Goal: Information Seeking & Learning: Learn about a topic

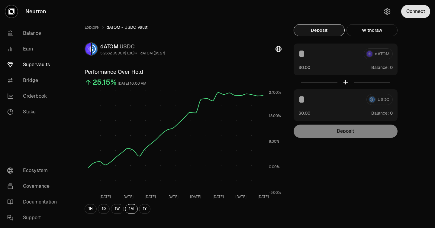
click at [419, 14] on button "Connect" at bounding box center [415, 11] width 29 height 13
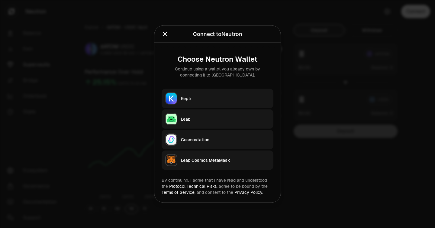
click at [242, 93] on button "Keplr" at bounding box center [218, 98] width 112 height 19
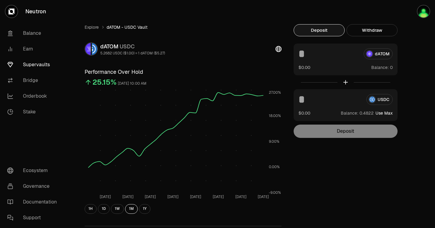
click at [39, 66] on link "Supervaults" at bounding box center [33, 65] width 63 height 16
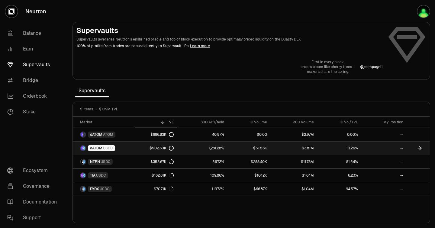
click at [401, 145] on link "--" at bounding box center [384, 147] width 46 height 13
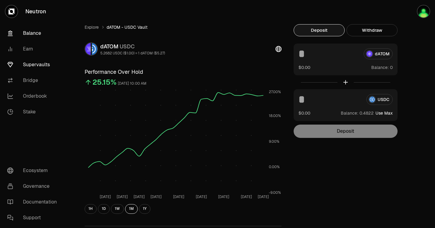
click at [37, 31] on link "Balance" at bounding box center [33, 33] width 63 height 16
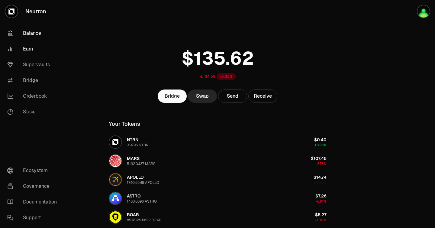
click at [27, 54] on link "Earn" at bounding box center [33, 49] width 63 height 16
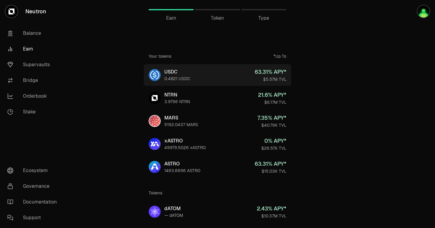
click at [233, 71] on link "USDC 0.4821 USDC 63.31 % APY* $5.57M TVL" at bounding box center [217, 75] width 147 height 22
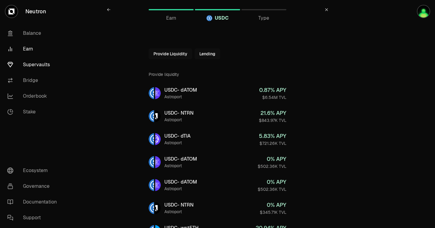
click at [42, 68] on link "Supervaults" at bounding box center [33, 65] width 63 height 16
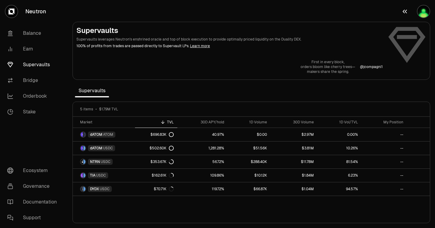
click at [413, 11] on button "button" at bounding box center [415, 11] width 39 height 23
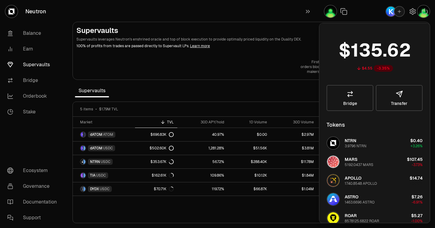
click at [303, 84] on section "Supervaults Supervaults leverages Neutron's enshrined oracle and top of block e…" at bounding box center [251, 114] width 367 height 228
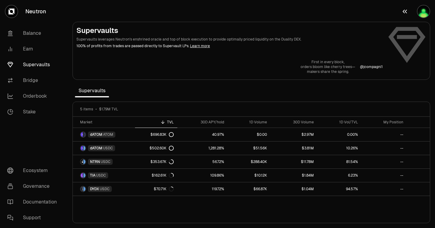
click at [424, 9] on img "button" at bounding box center [423, 11] width 12 height 12
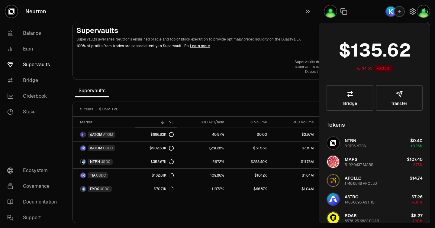
click at [310, 110] on div "5 items $1.79M TVL" at bounding box center [251, 109] width 342 height 5
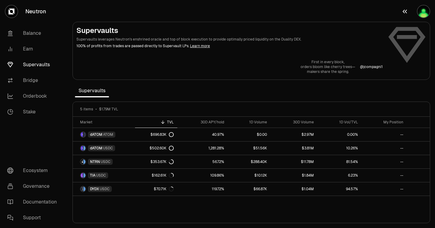
click at [421, 11] on img "button" at bounding box center [423, 11] width 12 height 12
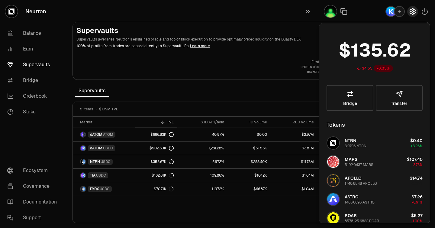
click at [413, 11] on icon "button" at bounding box center [412, 11] width 7 height 7
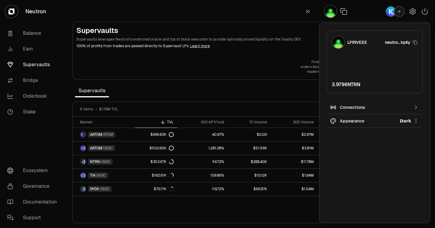
click at [380, 107] on div "Connections" at bounding box center [374, 107] width 69 height 6
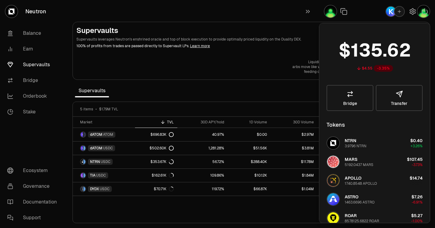
click at [308, 46] on p "100% of profits from trades are passed directly to Supervault LPs. Learn more" at bounding box center [229, 45] width 306 height 5
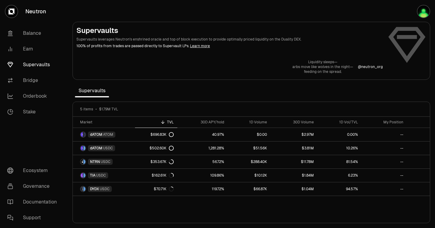
click at [399, 39] on div "Supervaults Supervaults leverages Neutron's enshrined oracle and top of block e…" at bounding box center [251, 50] width 350 height 48
click at [31, 67] on link "Supervaults" at bounding box center [33, 65] width 63 height 16
click at [423, 8] on img "button" at bounding box center [423, 11] width 12 height 12
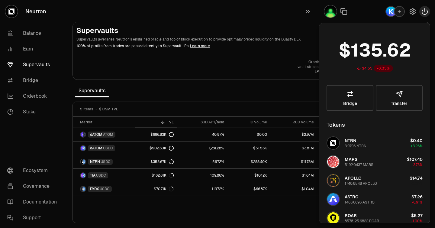
click at [426, 11] on icon "button" at bounding box center [424, 11] width 7 height 7
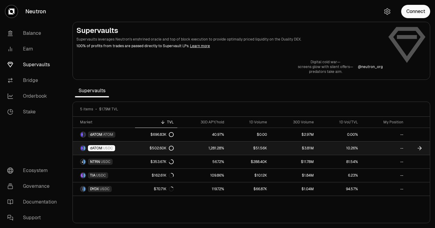
click at [303, 146] on link "$3.81M" at bounding box center [294, 147] width 47 height 13
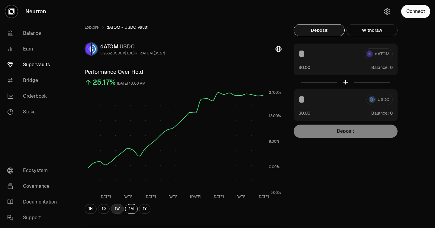
click at [118, 210] on button "1W" at bounding box center [117, 209] width 13 height 10
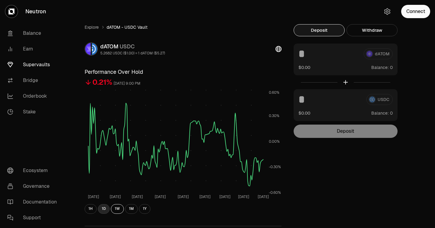
click at [104, 208] on button "1D" at bounding box center [104, 209] width 12 height 10
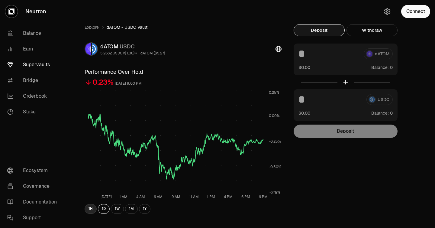
click at [91, 208] on button "1H" at bounding box center [91, 209] width 12 height 10
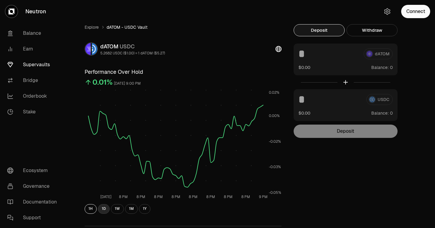
click at [103, 208] on button "1D" at bounding box center [104, 209] width 12 height 10
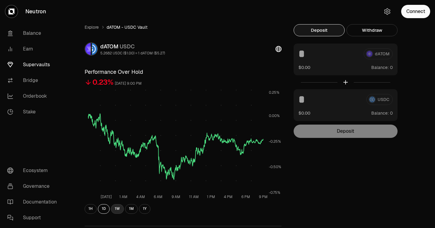
click at [116, 208] on button "1W" at bounding box center [117, 209] width 13 height 10
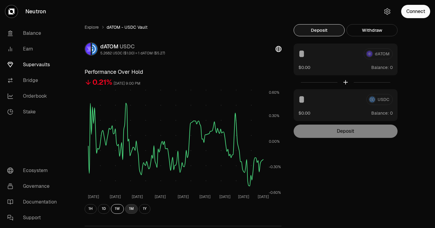
click at [130, 209] on button "1M" at bounding box center [131, 209] width 13 height 10
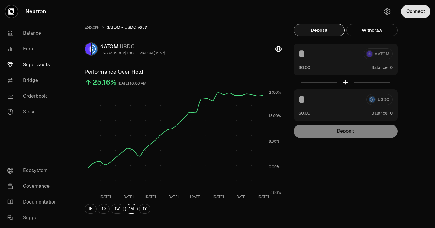
click at [413, 15] on button "Connect" at bounding box center [415, 11] width 29 height 13
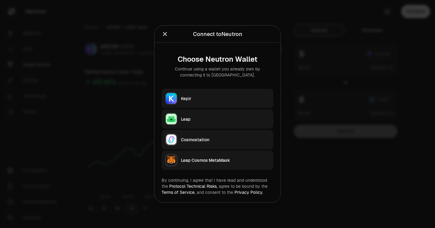
click at [212, 96] on div "Keplr" at bounding box center [225, 98] width 89 height 6
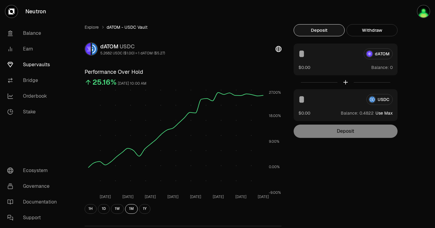
click at [42, 68] on link "Supervaults" at bounding box center [33, 65] width 63 height 16
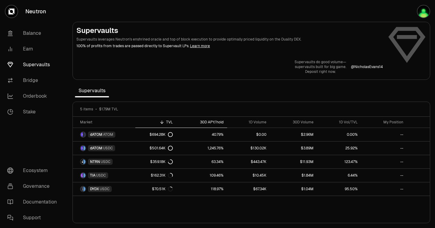
click at [215, 120] on div "30D APY/hold" at bounding box center [201, 122] width 43 height 5
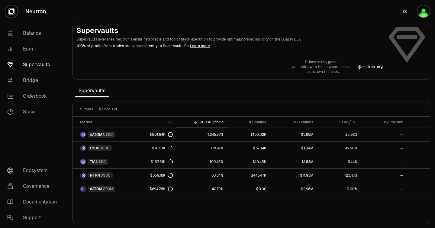
click at [431, 5] on button "button" at bounding box center [415, 11] width 39 height 23
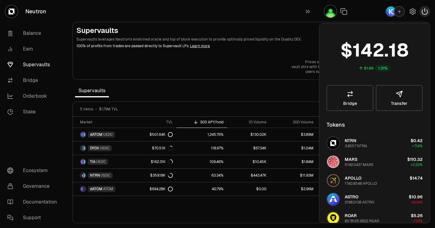
click at [421, 11] on icon "button" at bounding box center [424, 11] width 7 height 7
